Goal: Information Seeking & Learning: Learn about a topic

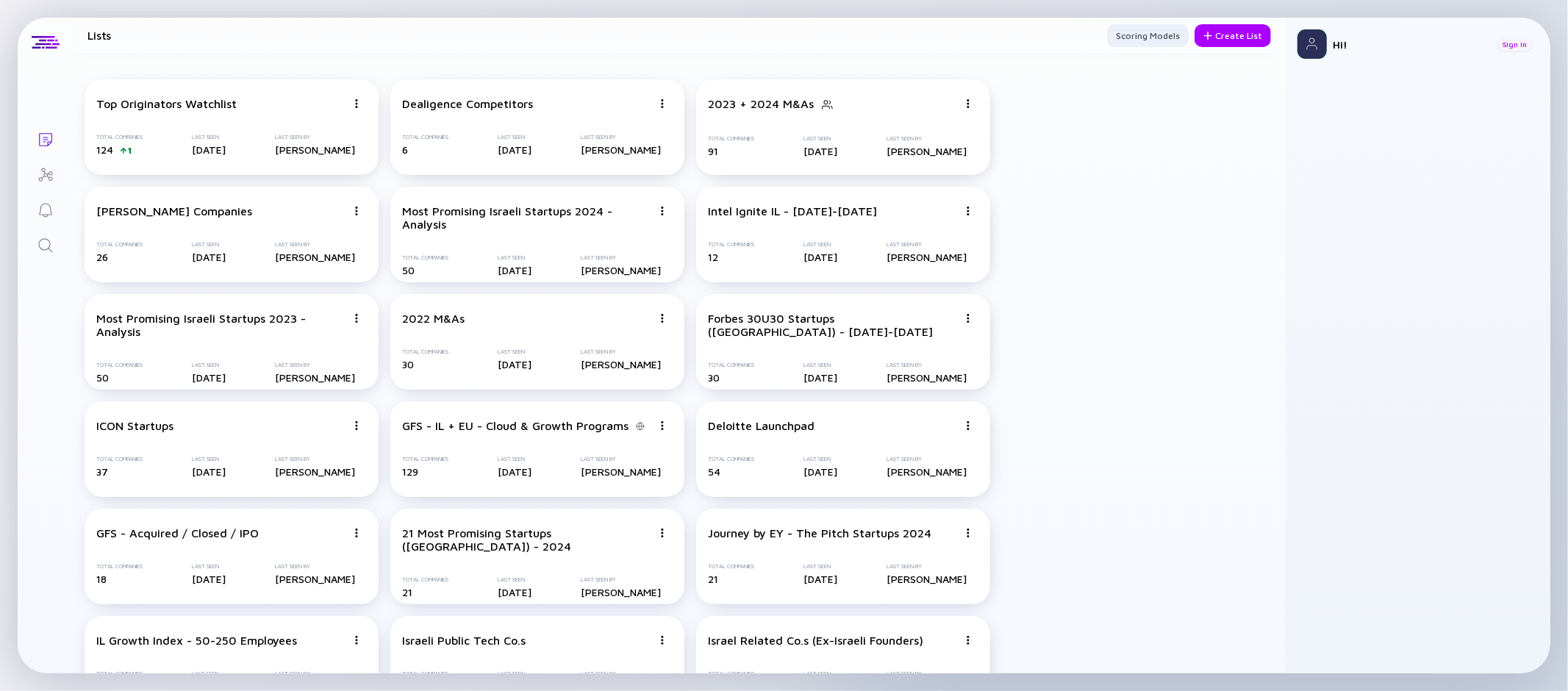
scroll to position [2196, 0]
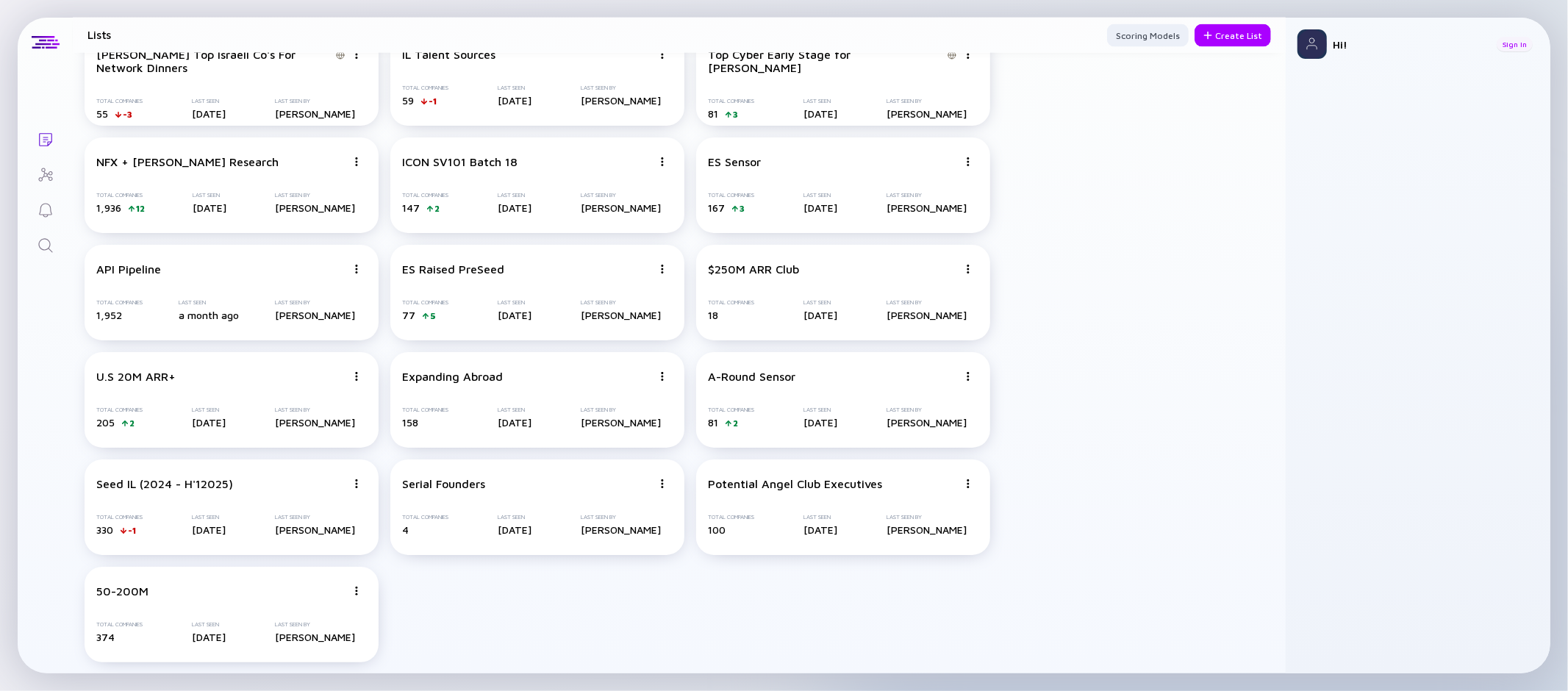
click at [1525, 42] on div "Sign In" at bounding box center [1514, 44] width 36 height 15
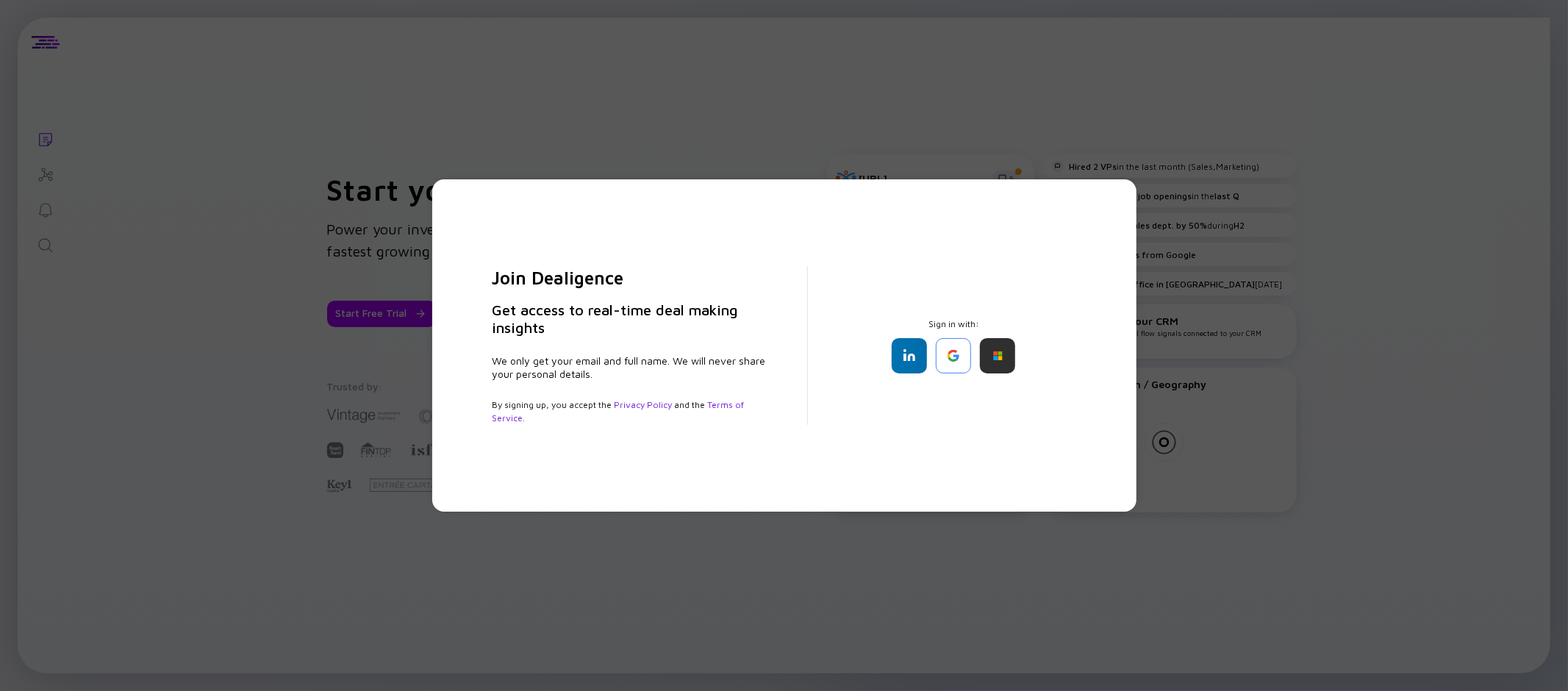
click at [949, 373] on div "Join Dealigence Get access to real-time deal making insights We only get your e…" at bounding box center [784, 345] width 631 height 273
click at [958, 360] on div at bounding box center [953, 356] width 35 height 35
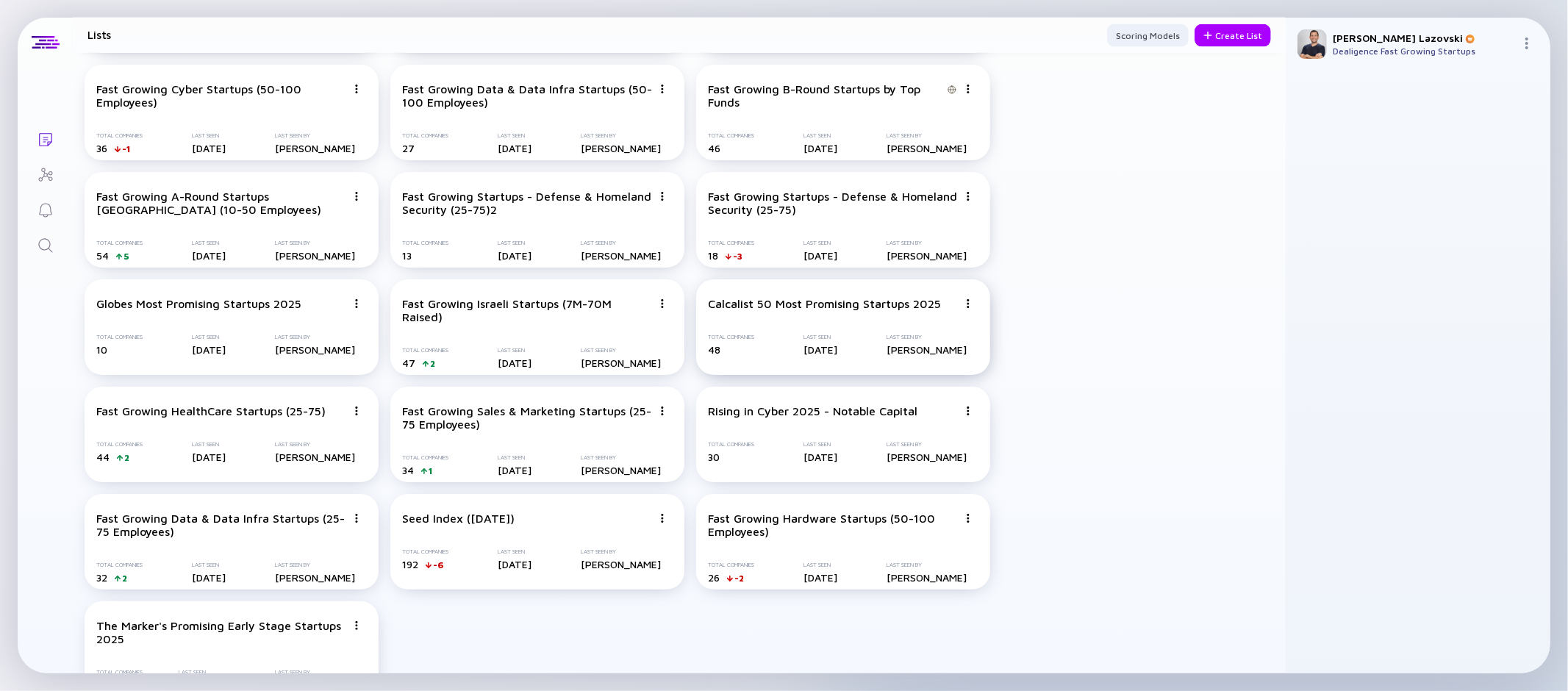
scroll to position [2089, 0]
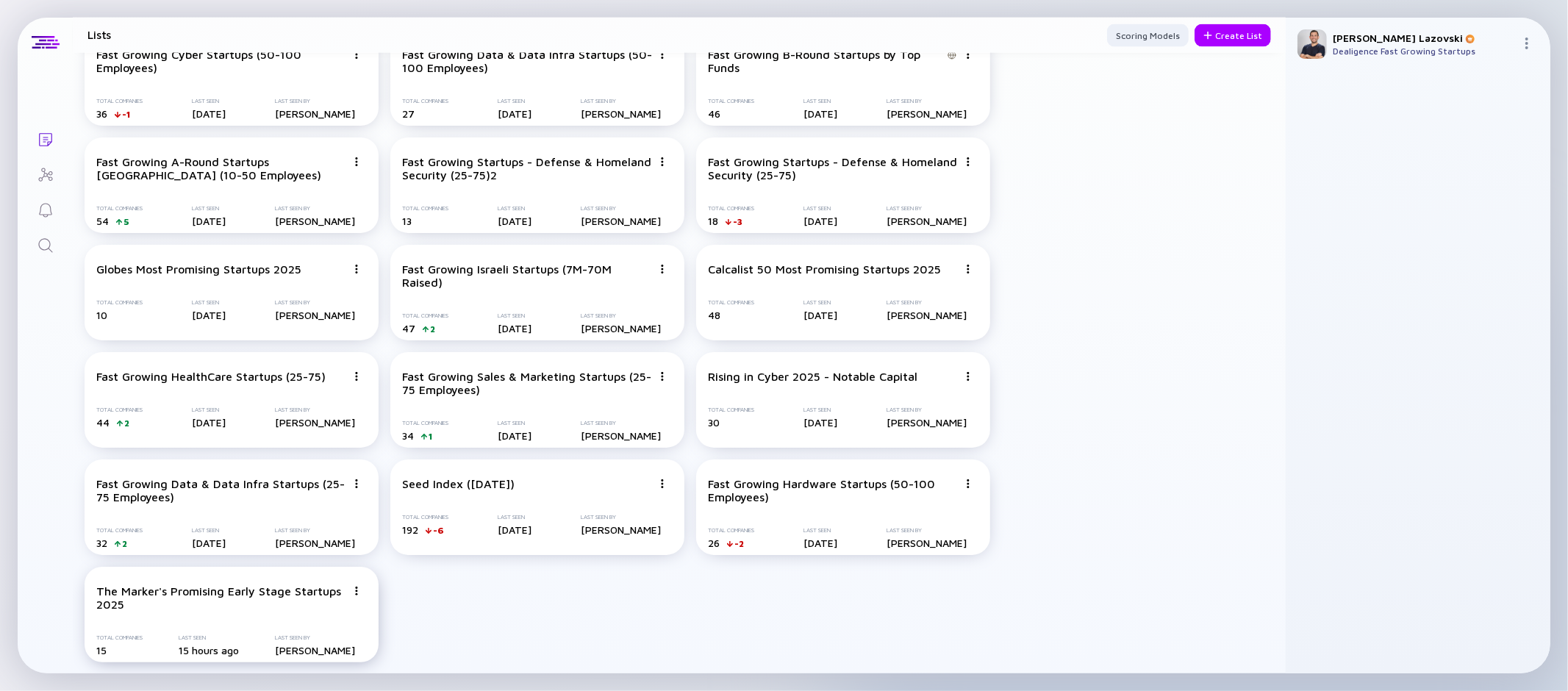
click at [273, 606] on div "The Marker's Promising Early Stage Startups 2025" at bounding box center [221, 597] width 250 height 27
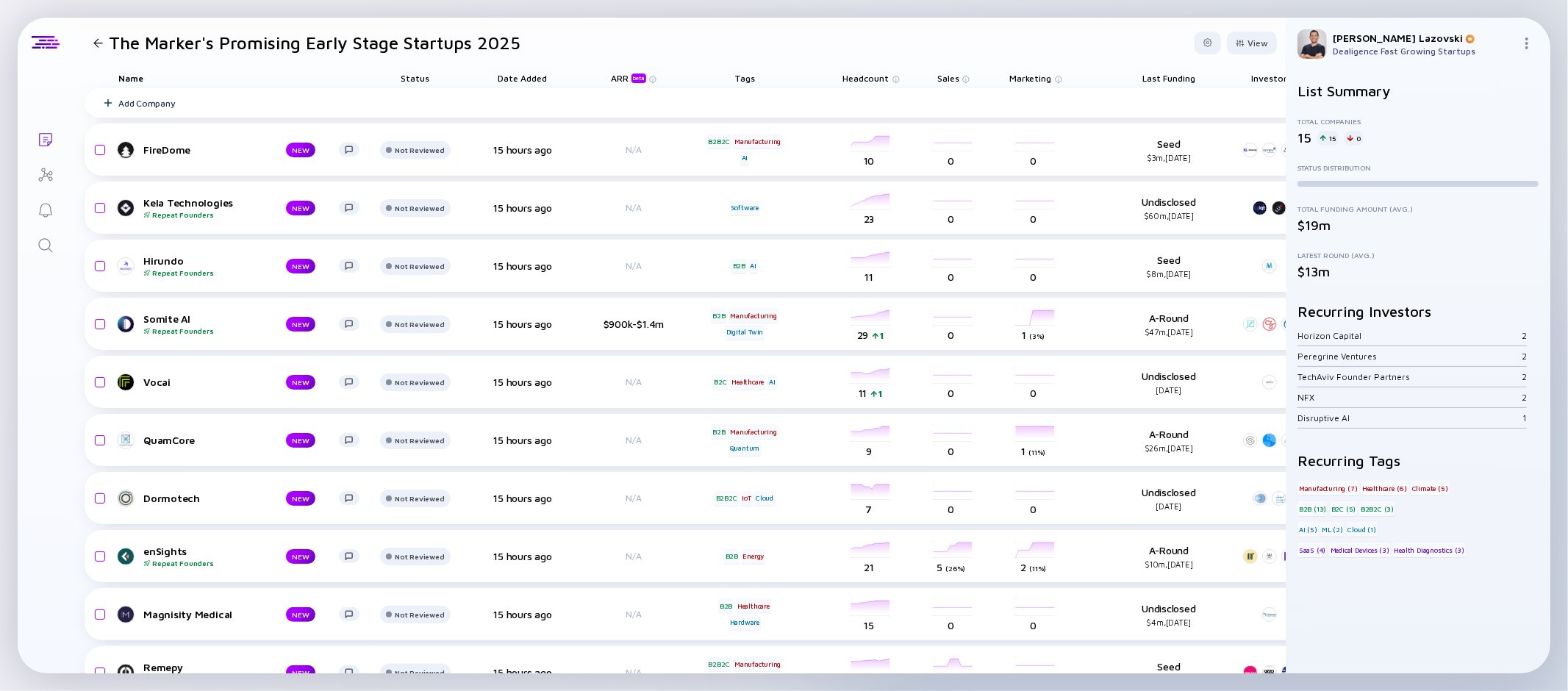
click at [869, 77] on span "Headcount" at bounding box center [867, 78] width 46 height 11
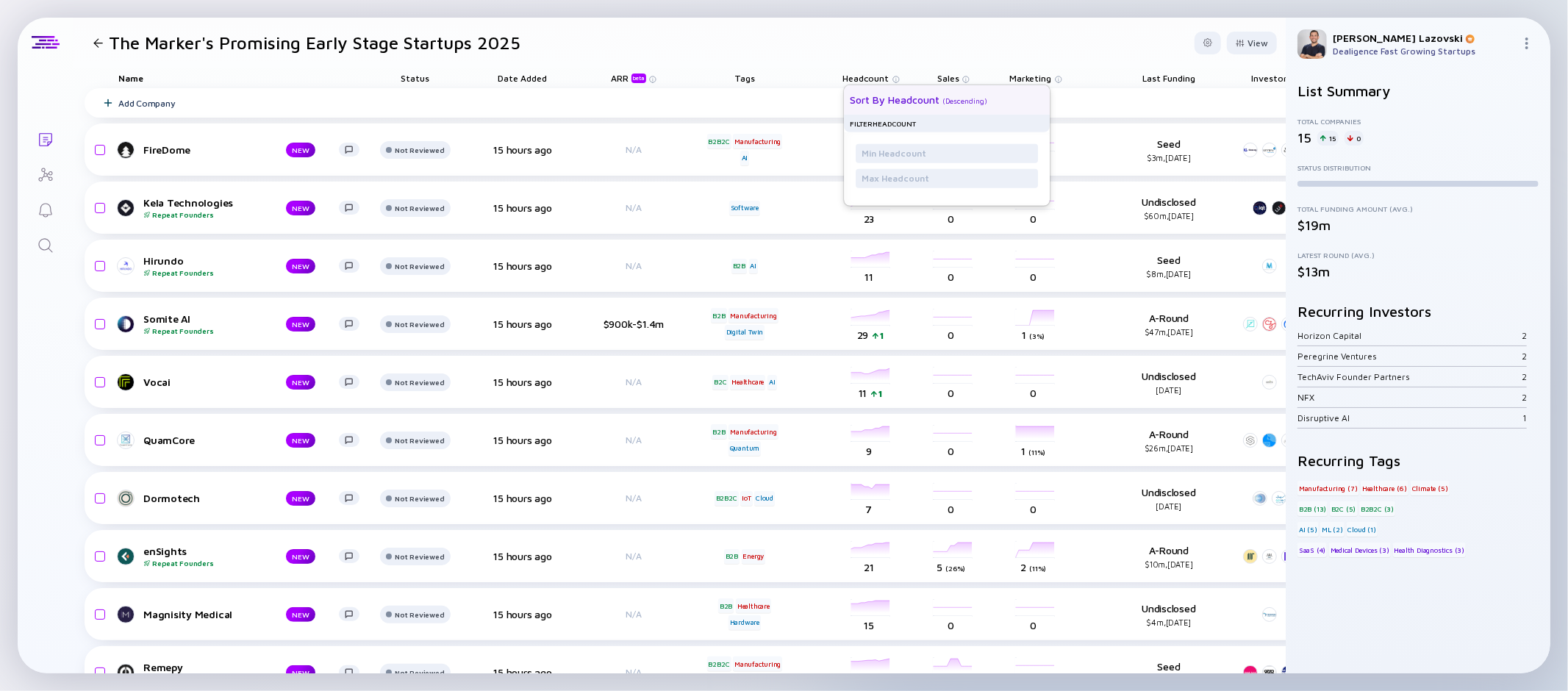
click at [874, 95] on div "Sort by Headcount" at bounding box center [894, 100] width 90 height 13
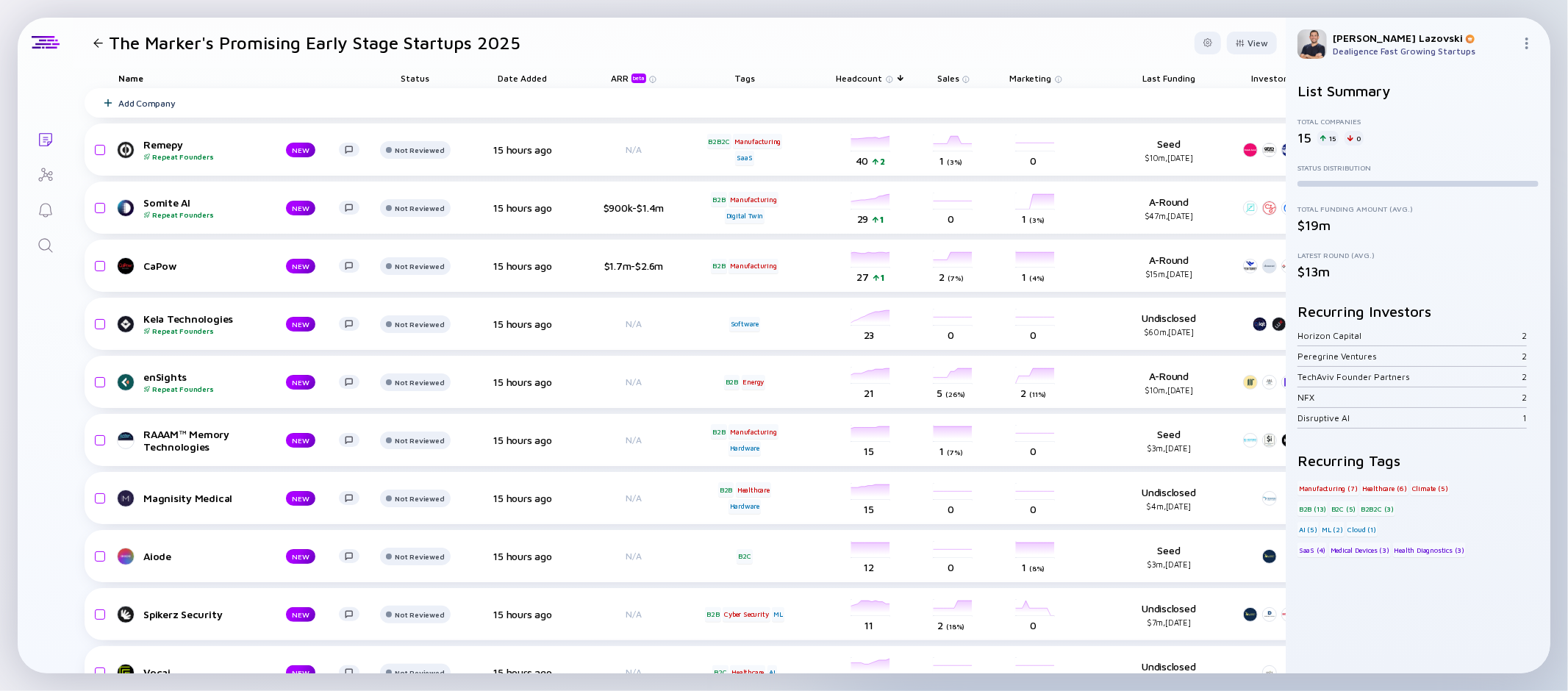
click at [883, 79] on span "Sales" at bounding box center [860, 78] width 46 height 11
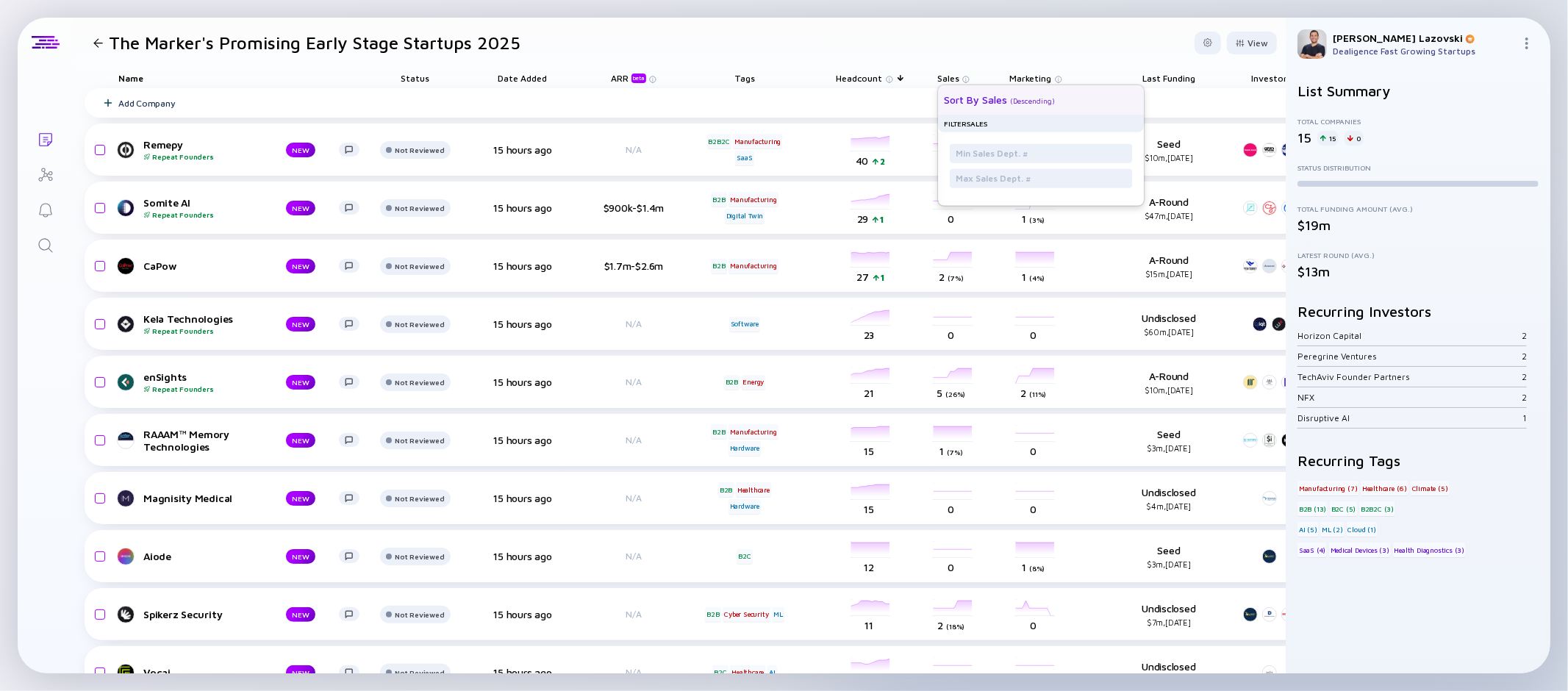
click at [982, 105] on div "Sort by Sales" at bounding box center [976, 100] width 64 height 13
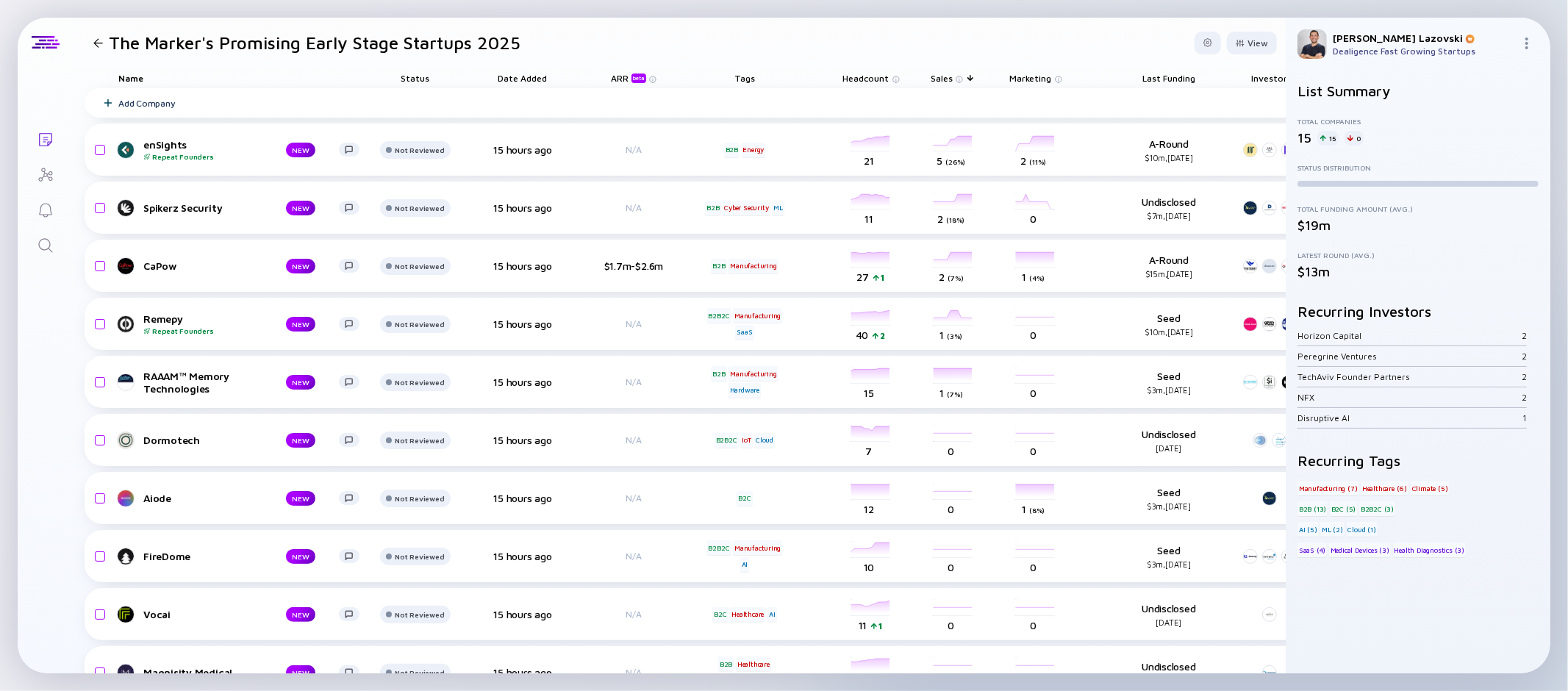
scroll to position [0, 27]
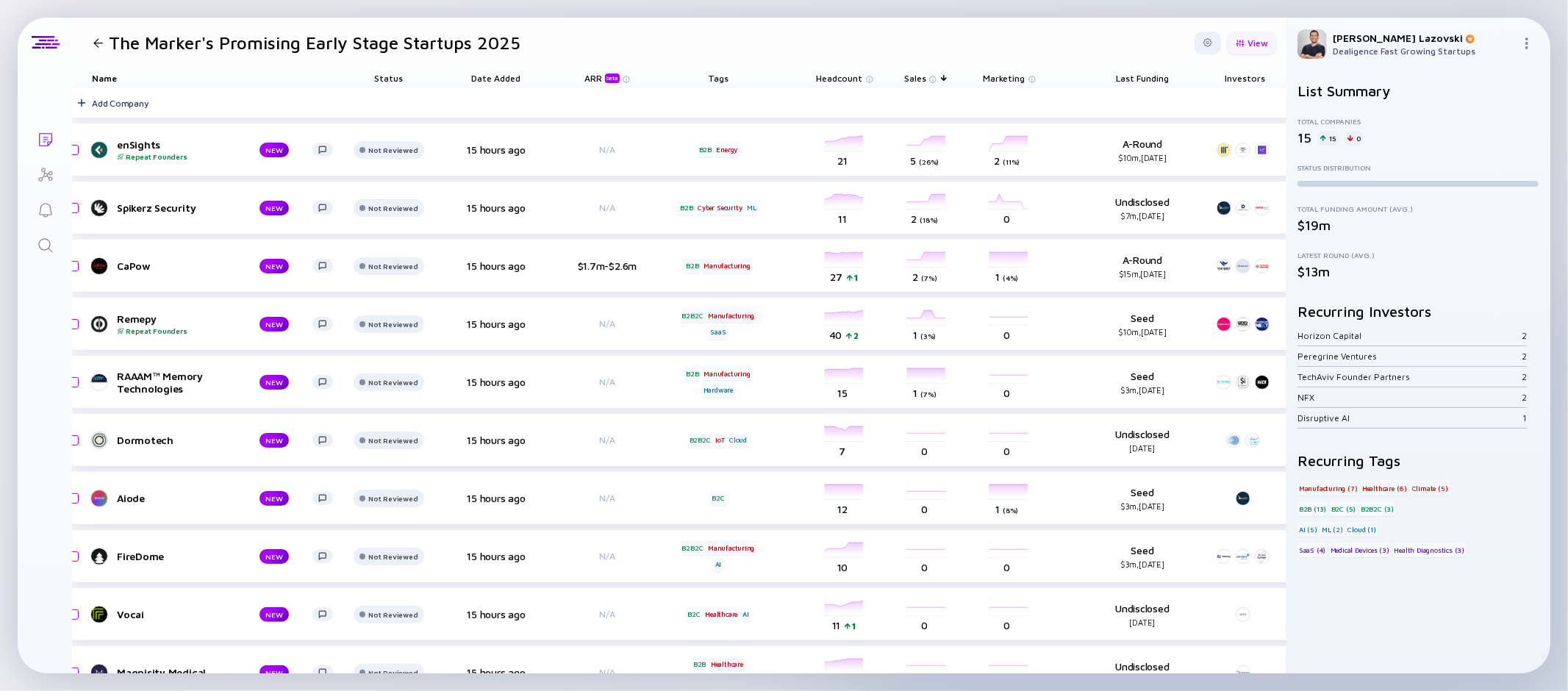
click at [1239, 34] on div "View" at bounding box center [1252, 42] width 50 height 23
click at [1174, 103] on div "Status" at bounding box center [1212, 100] width 106 height 30
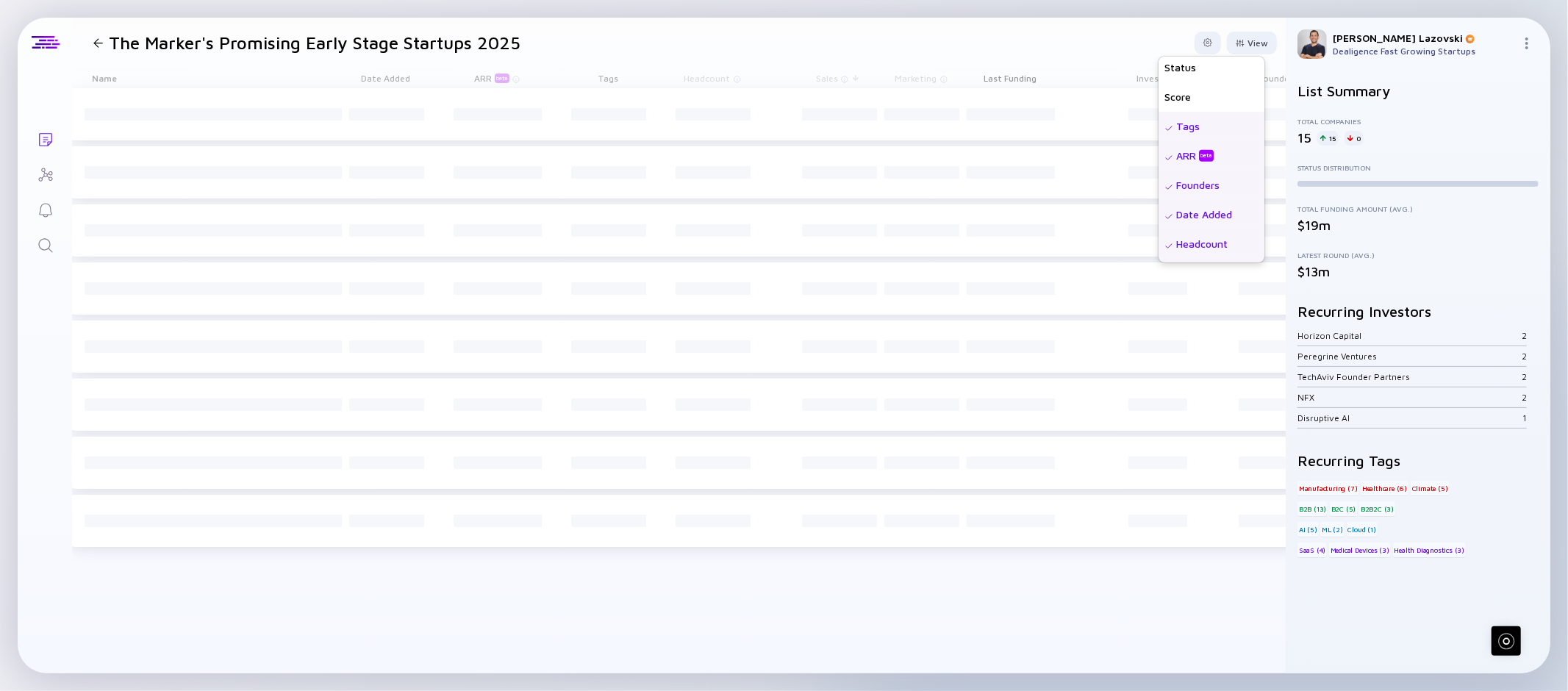
scroll to position [65, 0]
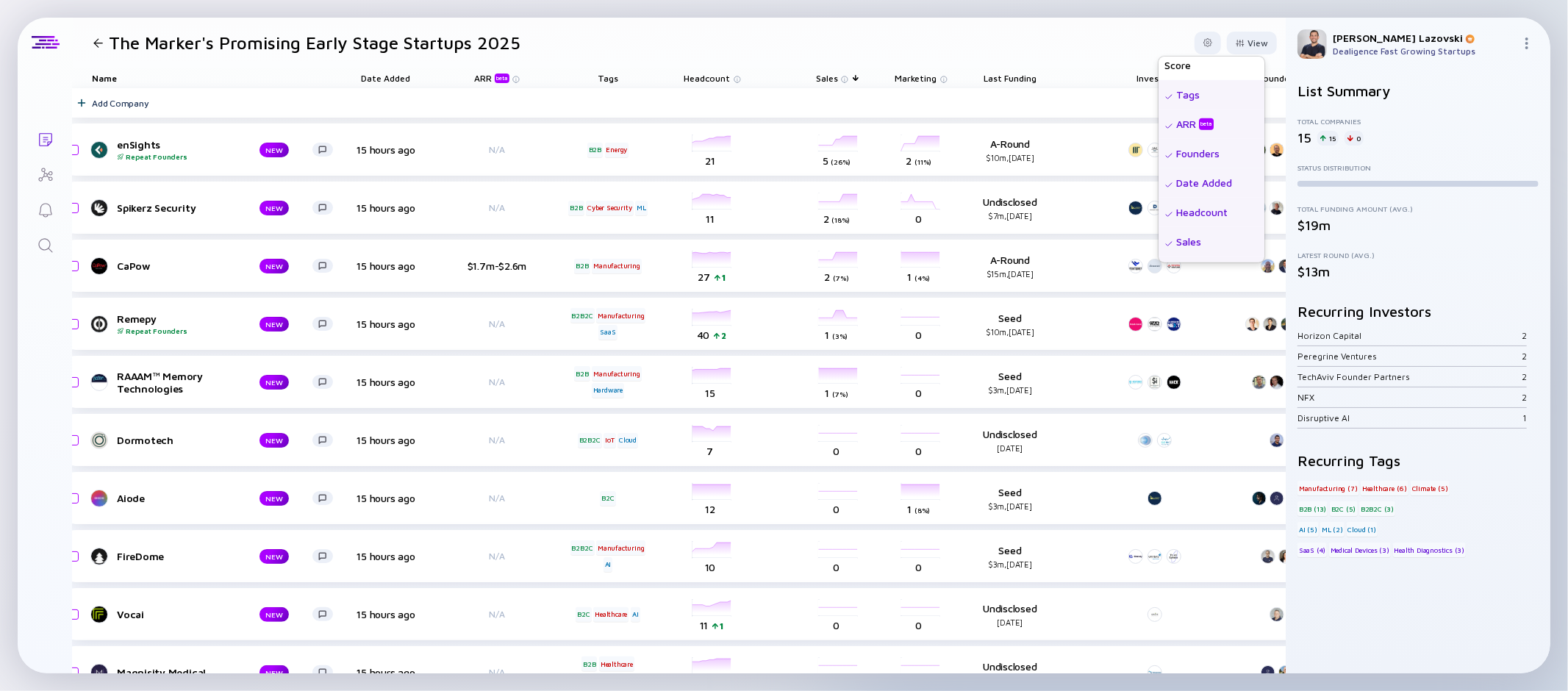
drag, startPoint x: 1195, startPoint y: 179, endPoint x: 1195, endPoint y: 194, distance: 15.0
click at [1195, 179] on div "Date Added" at bounding box center [1212, 183] width 106 height 30
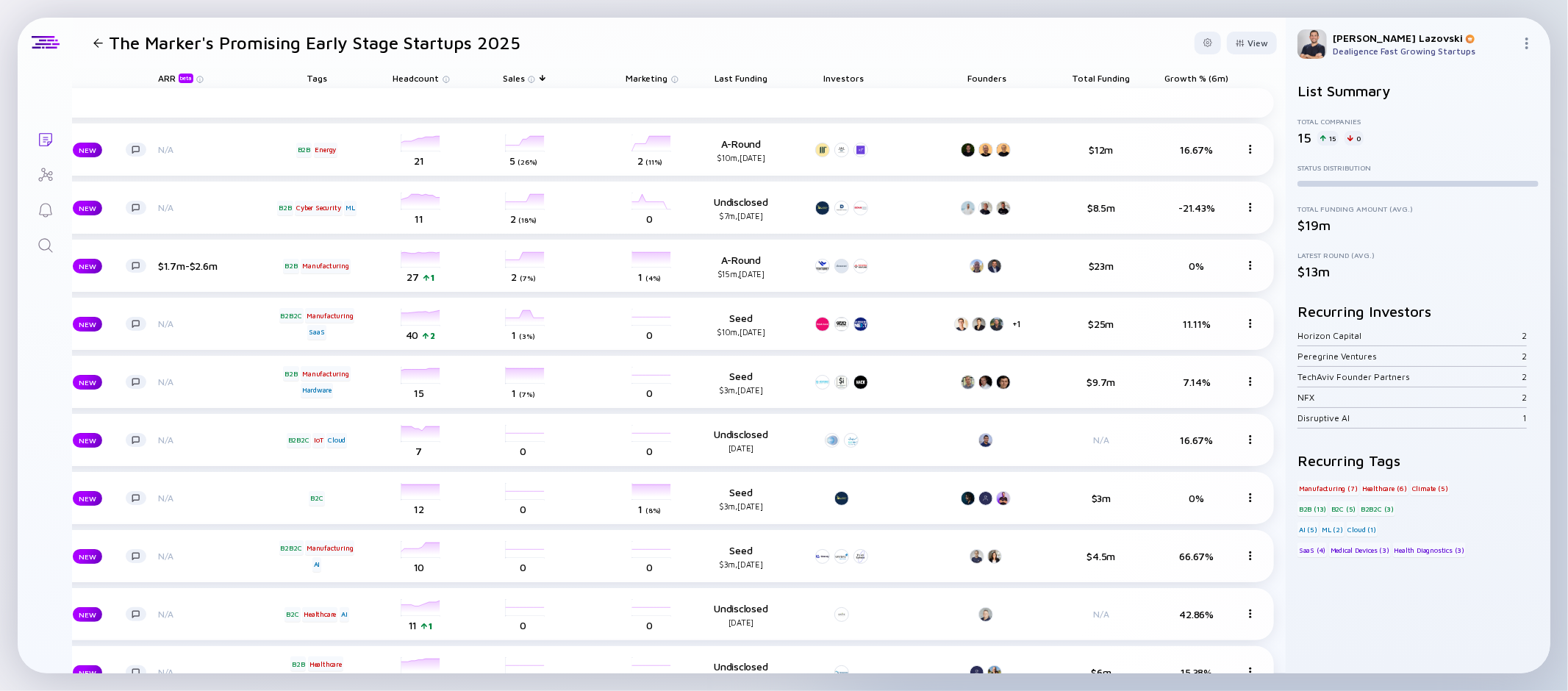
scroll to position [0, 231]
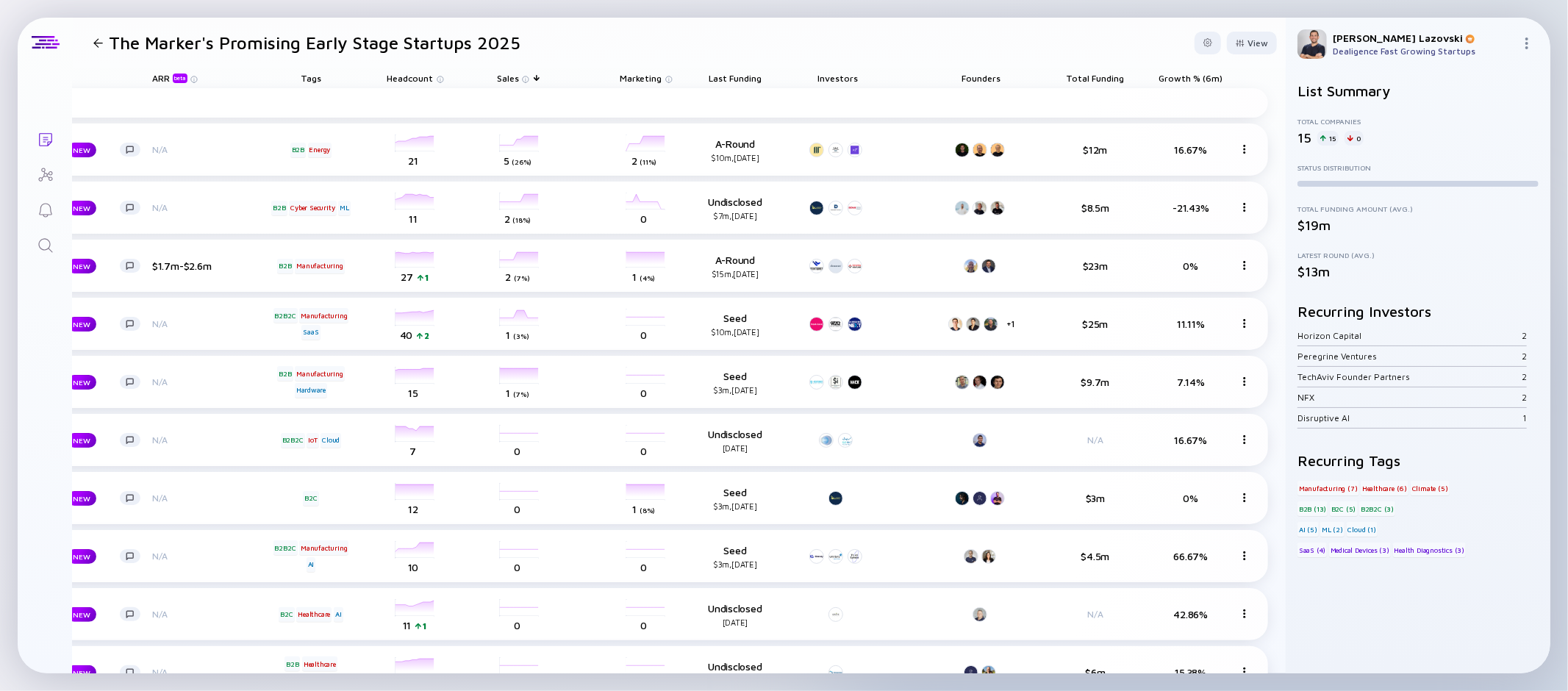
click at [761, 76] on span "Total Funding" at bounding box center [735, 78] width 53 height 11
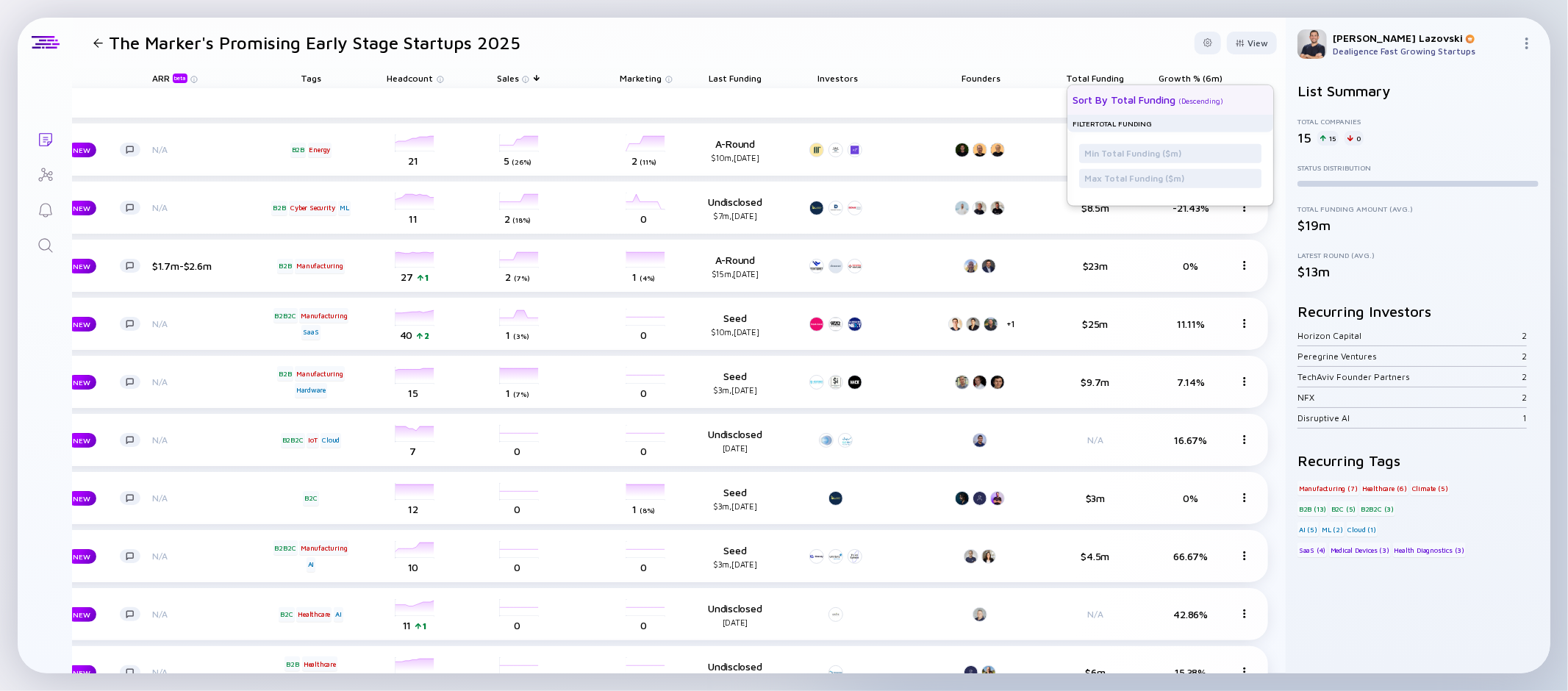
click at [1085, 89] on div "Sort by Total Funding ( Descending )" at bounding box center [1165, 100] width 183 height 30
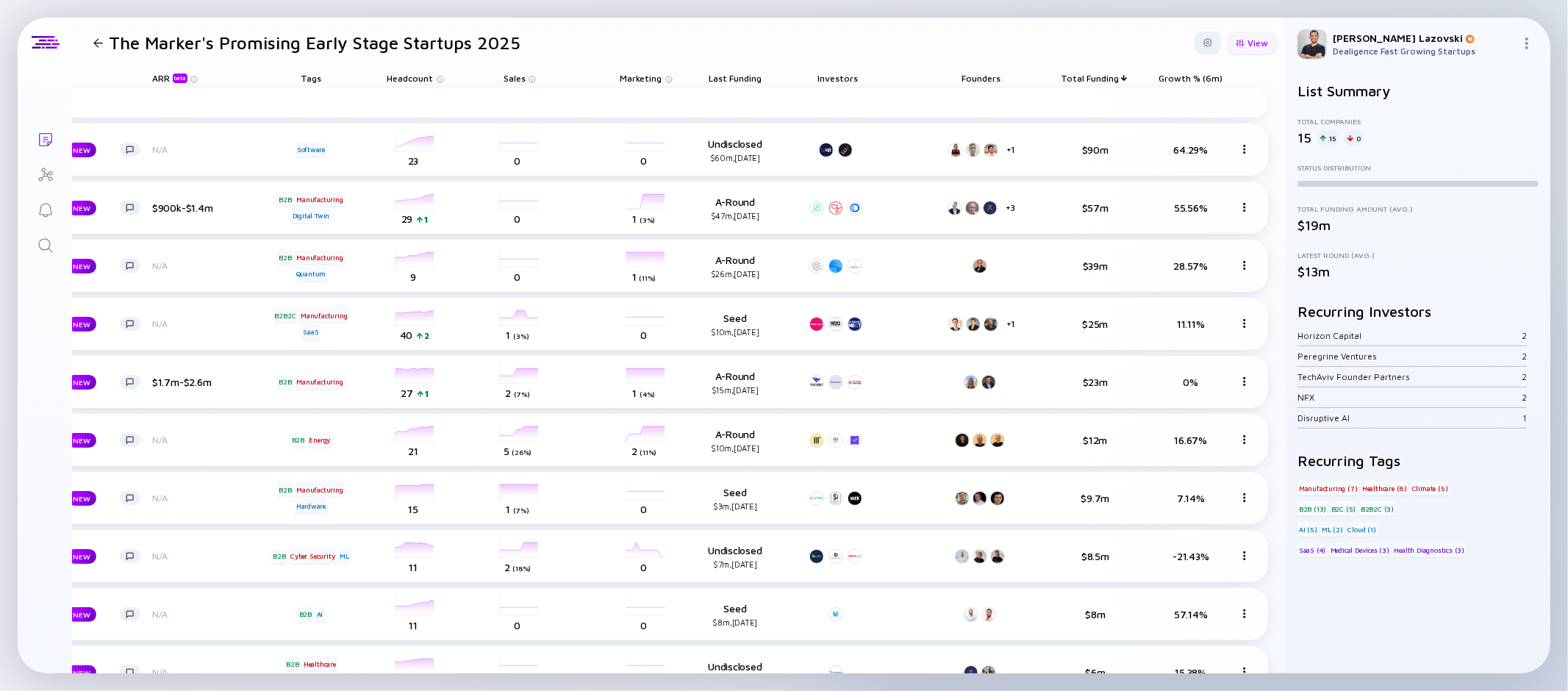
click at [1246, 50] on div "View" at bounding box center [1252, 42] width 50 height 23
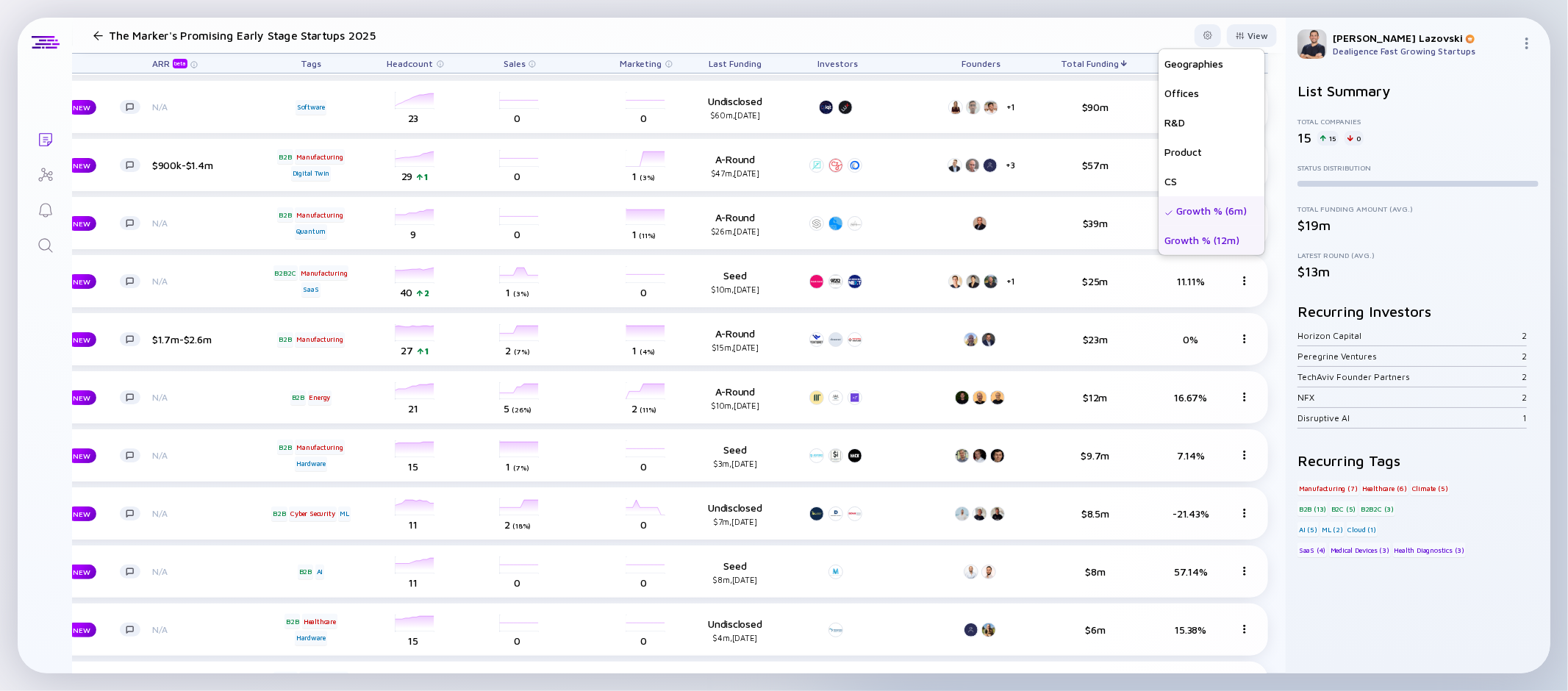
scroll to position [65, 231]
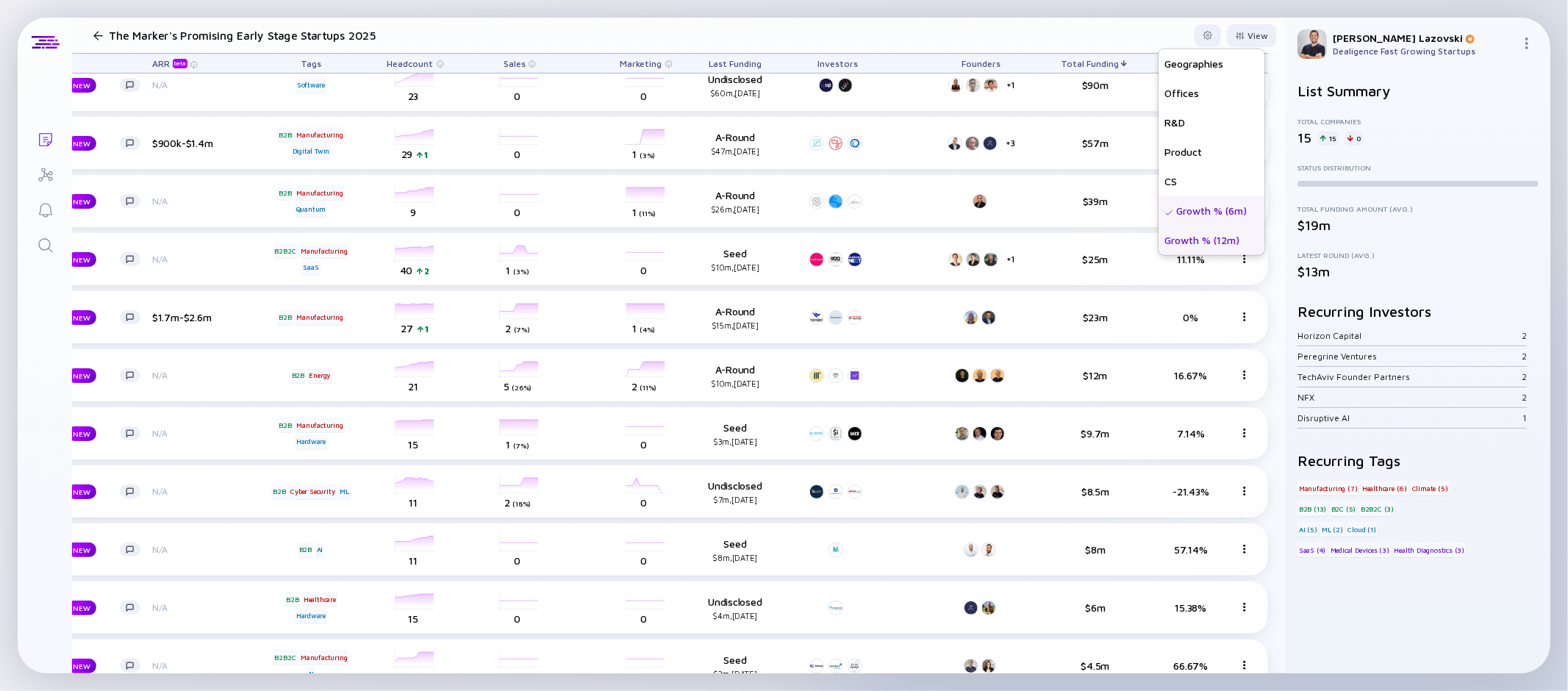
click at [1179, 244] on div "Growth % (12m)" at bounding box center [1212, 240] width 106 height 30
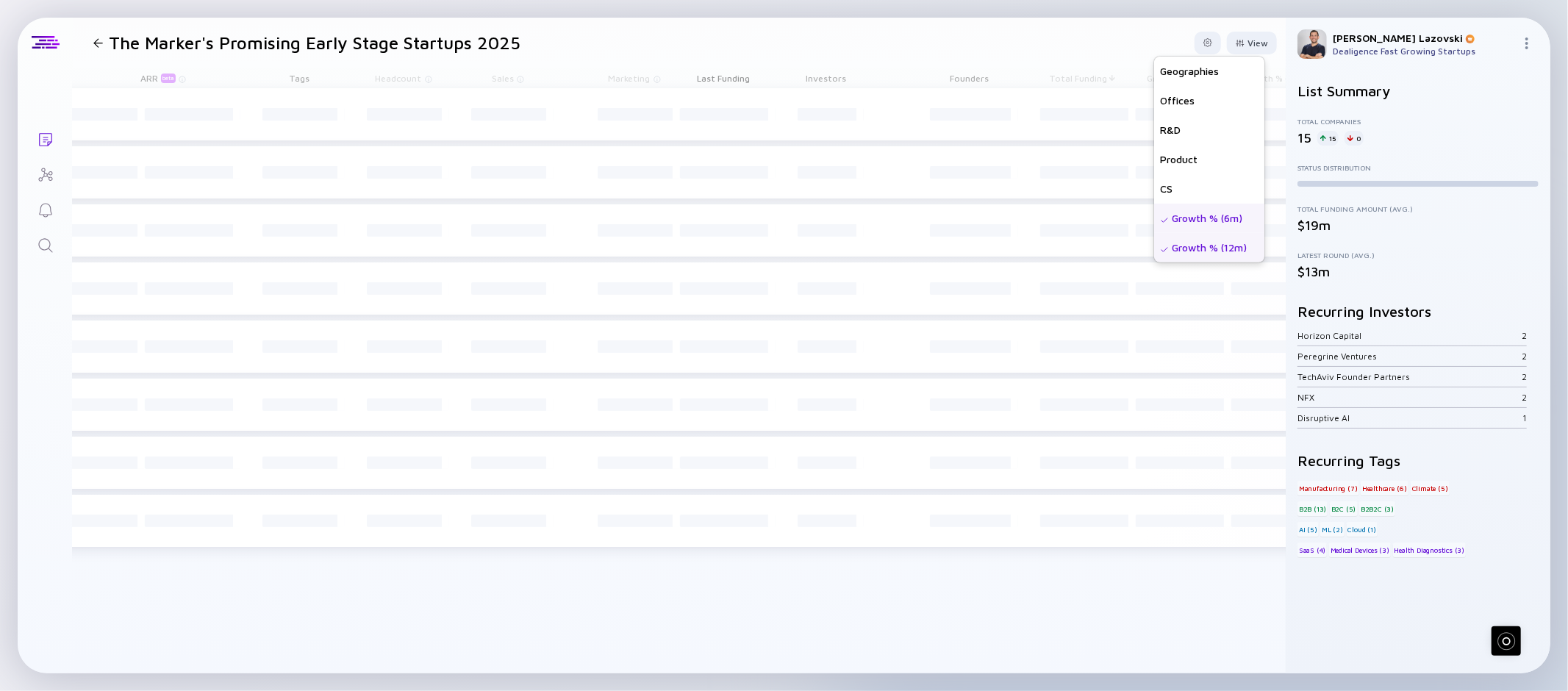
click at [1049, 38] on header "The Marker's Promising Early Stage Startups 2025 View Name Status Score Tags AR…" at bounding box center [679, 42] width 1214 height 50
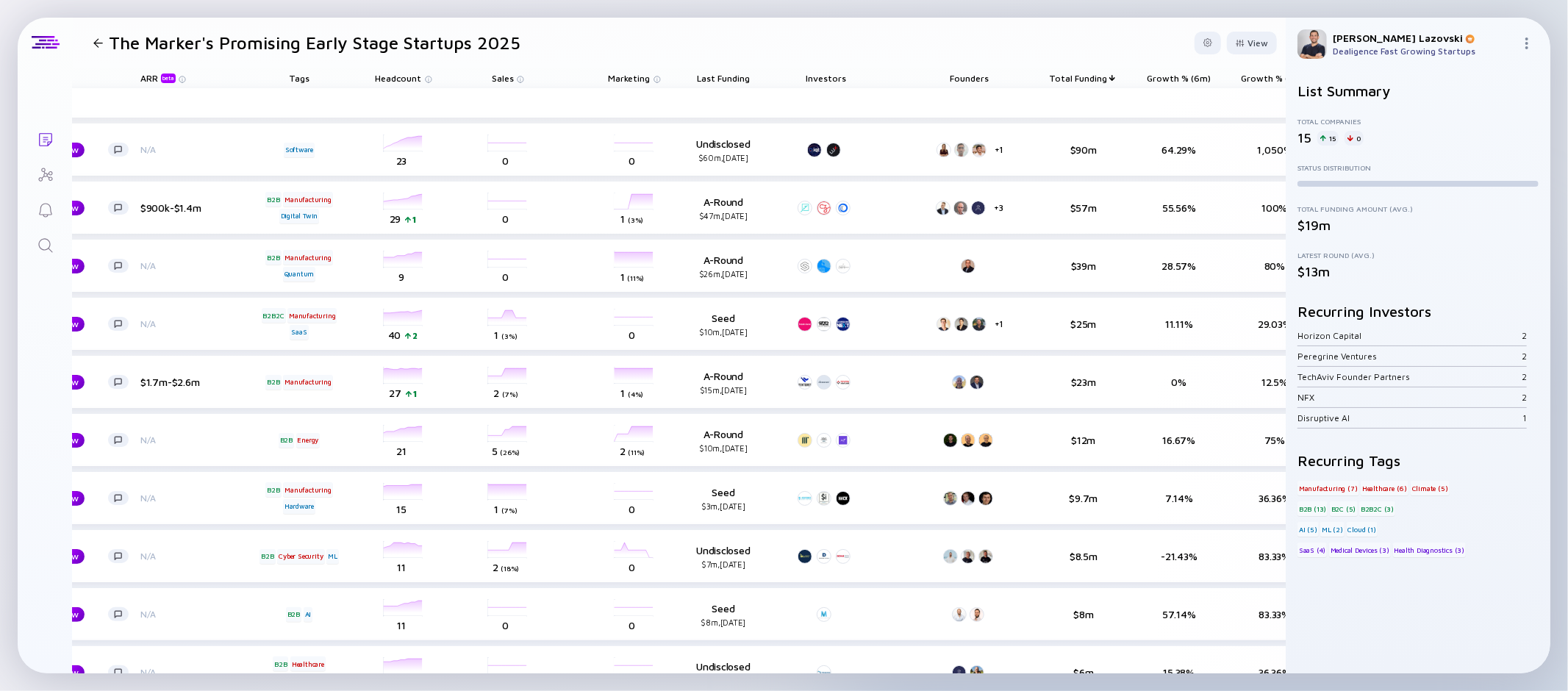
scroll to position [0, 327]
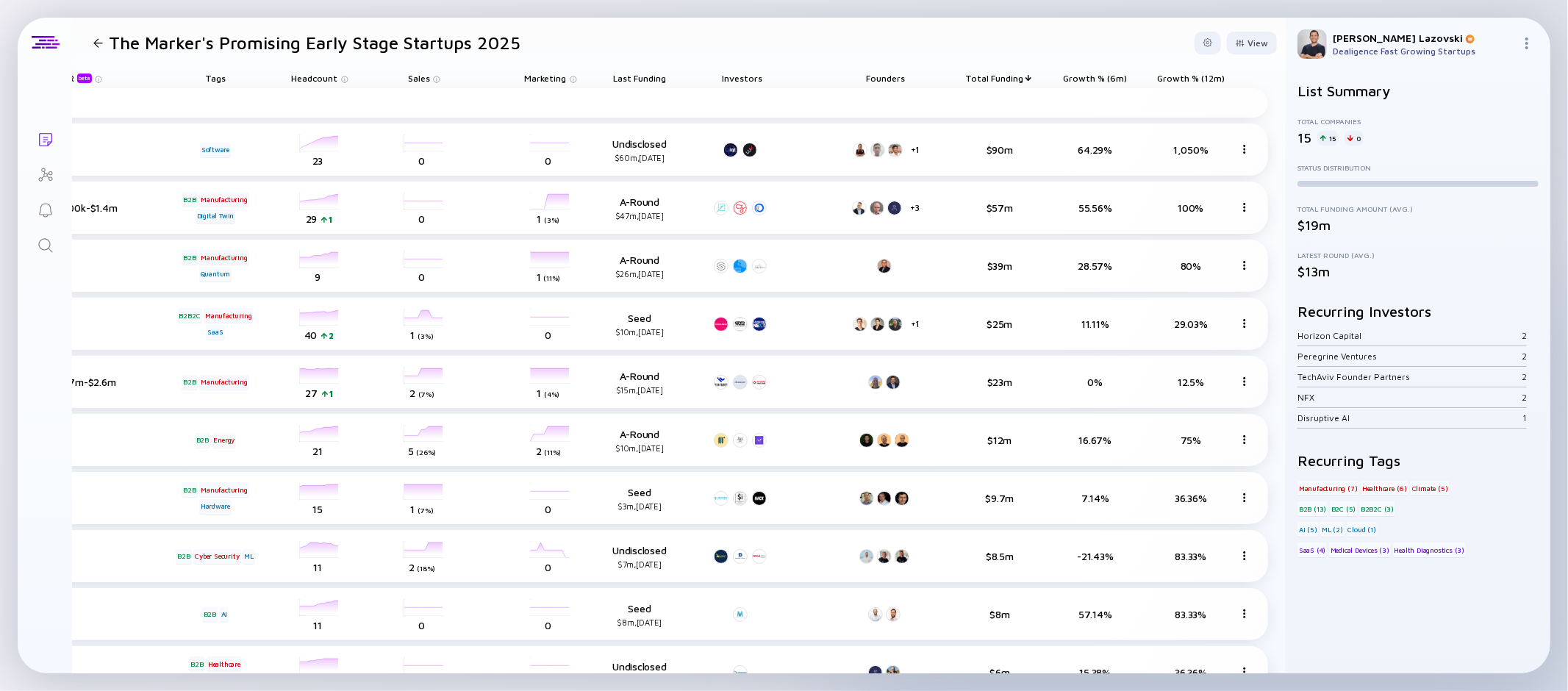
click at [666, 77] on span "Growth % (12m)" at bounding box center [639, 78] width 53 height 11
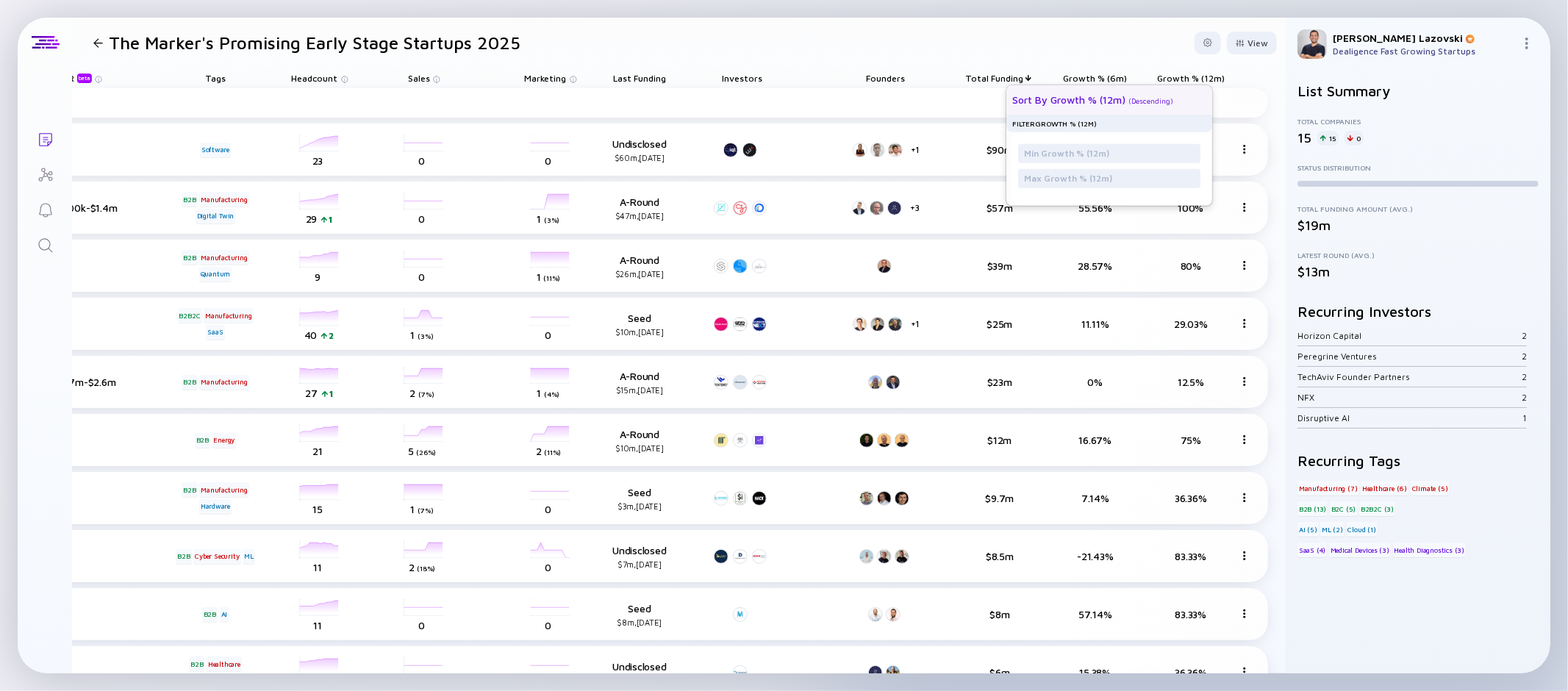
click at [1157, 89] on div "Sort by Growth % (12m) ( Descending )" at bounding box center [1104, 100] width 183 height 30
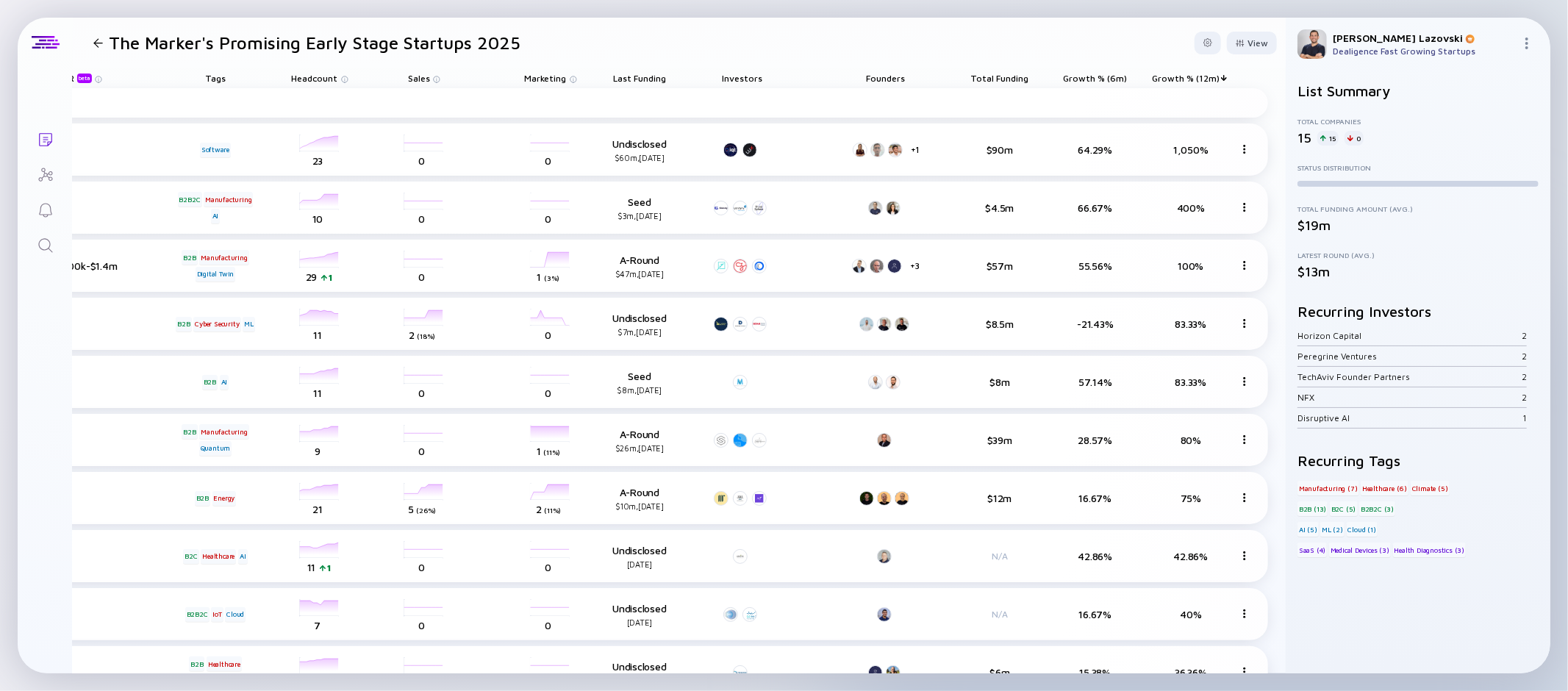
click at [630, 76] on span "Last Funding" at bounding box center [639, 78] width 53 height 11
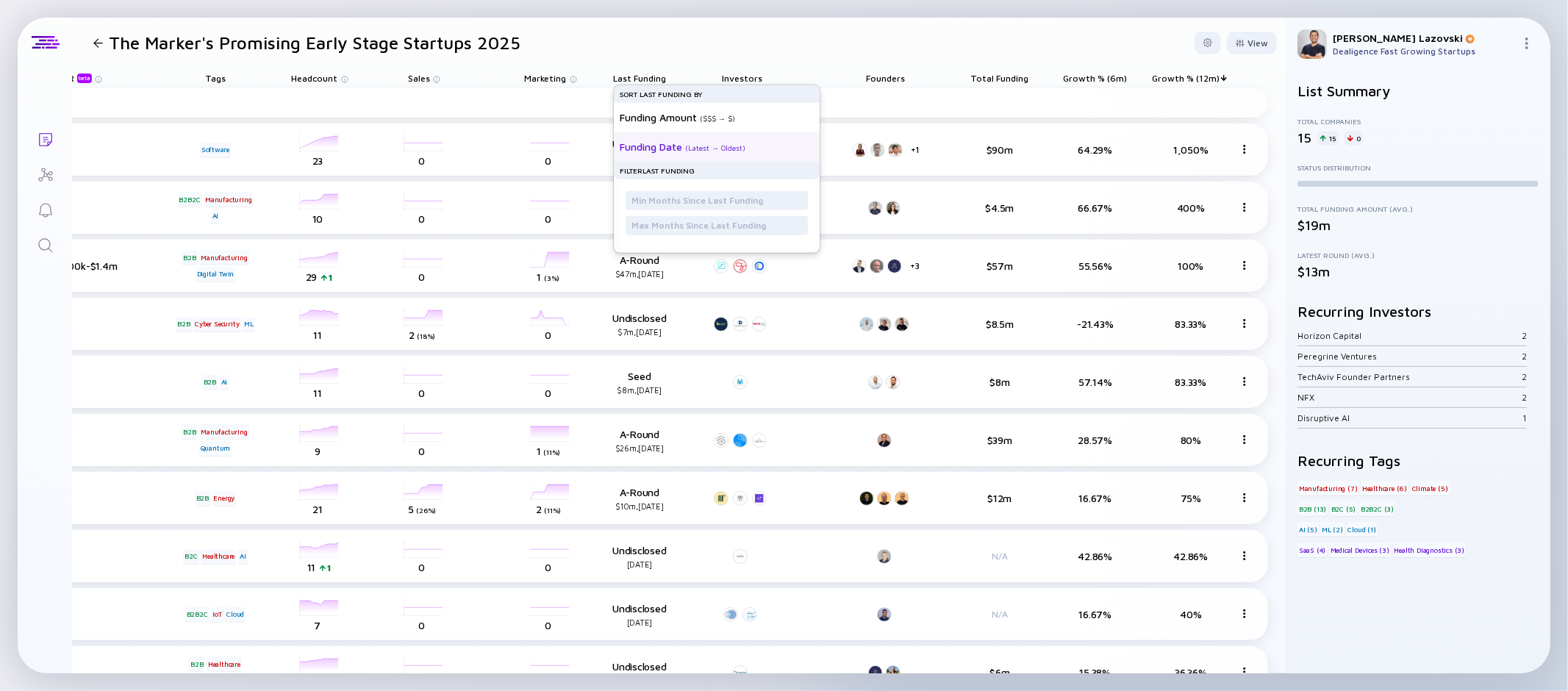
click at [639, 146] on div "Funding Date" at bounding box center [652, 147] width 63 height 13
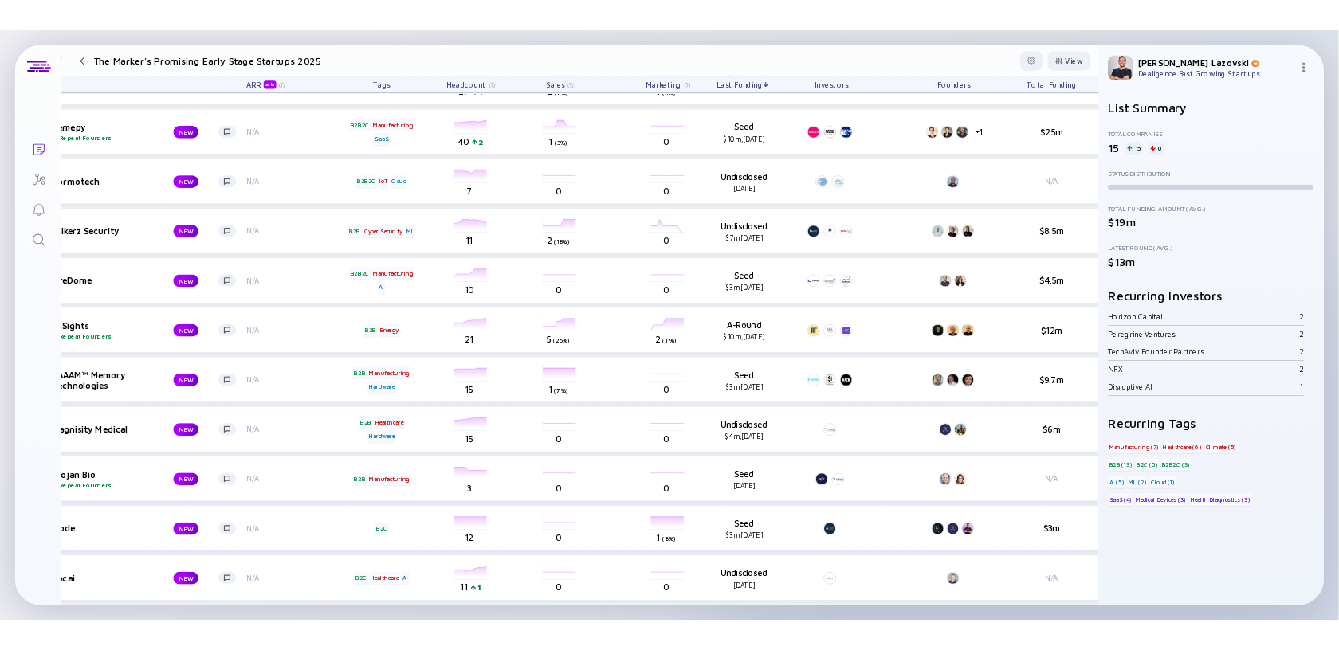
scroll to position [361, 90]
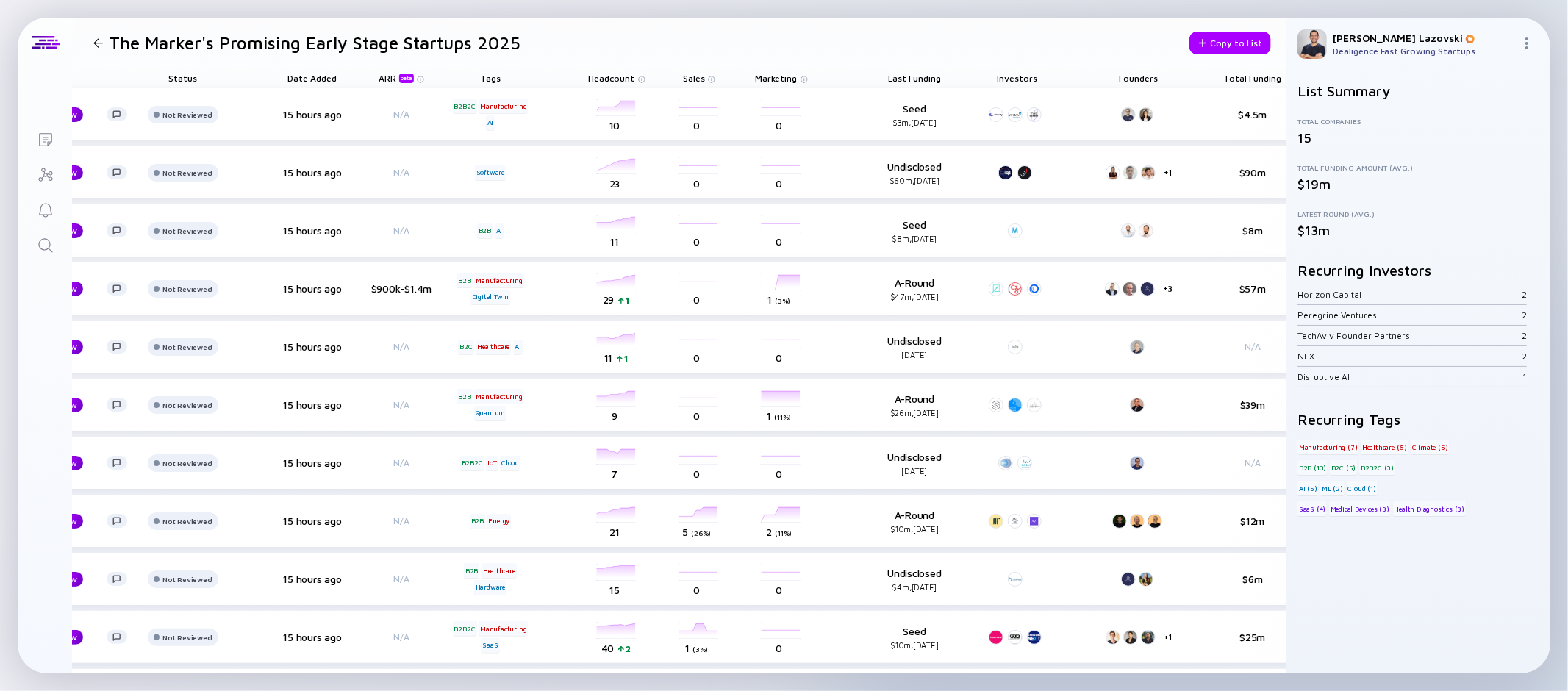
scroll to position [0, 390]
